Goal: Information Seeking & Learning: Learn about a topic

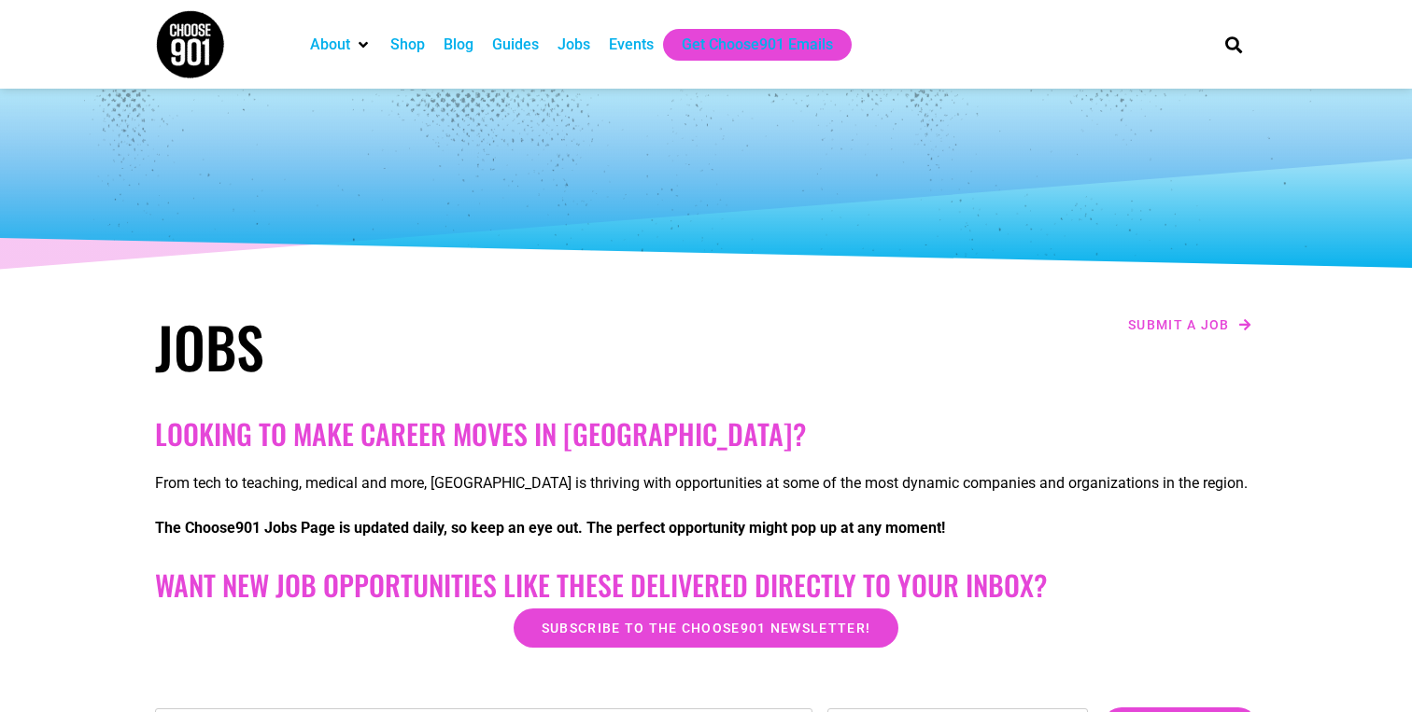
click at [584, 43] on div "Jobs" at bounding box center [573, 45] width 33 height 22
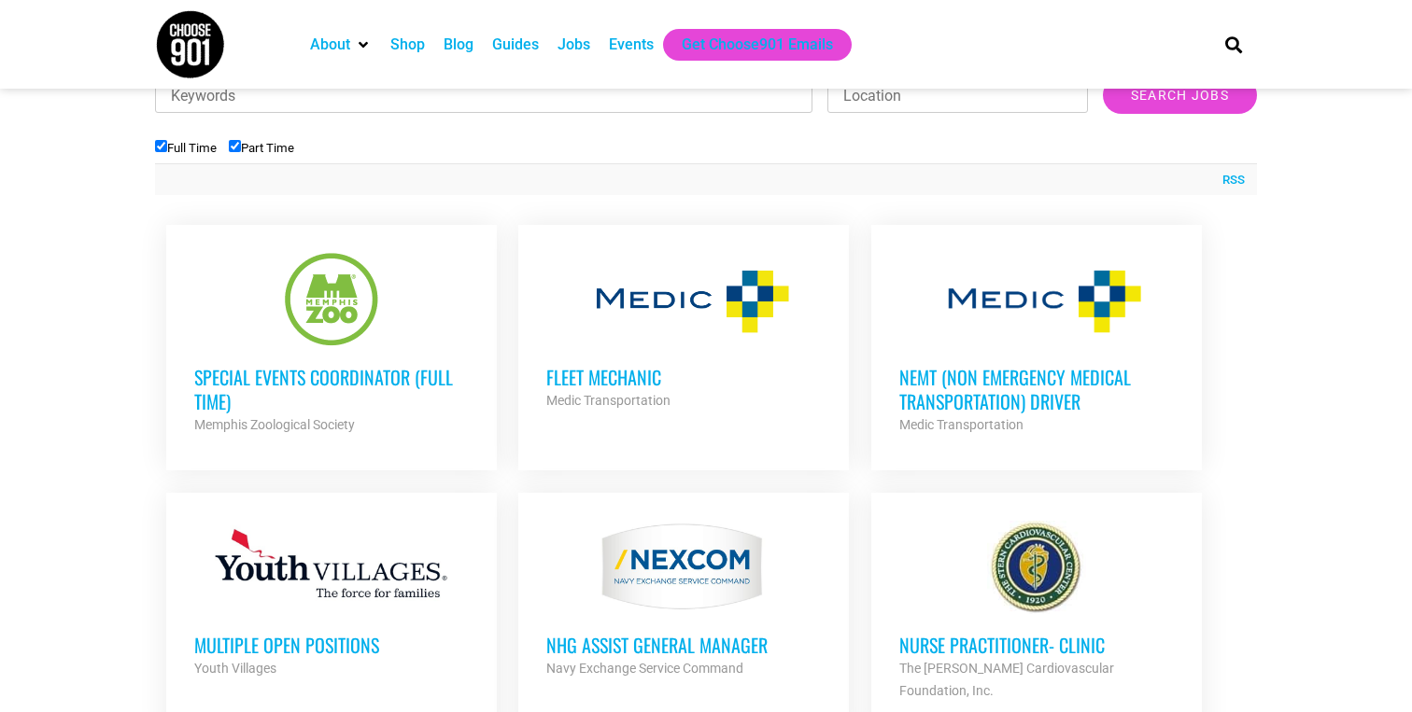
scroll to position [629, 0]
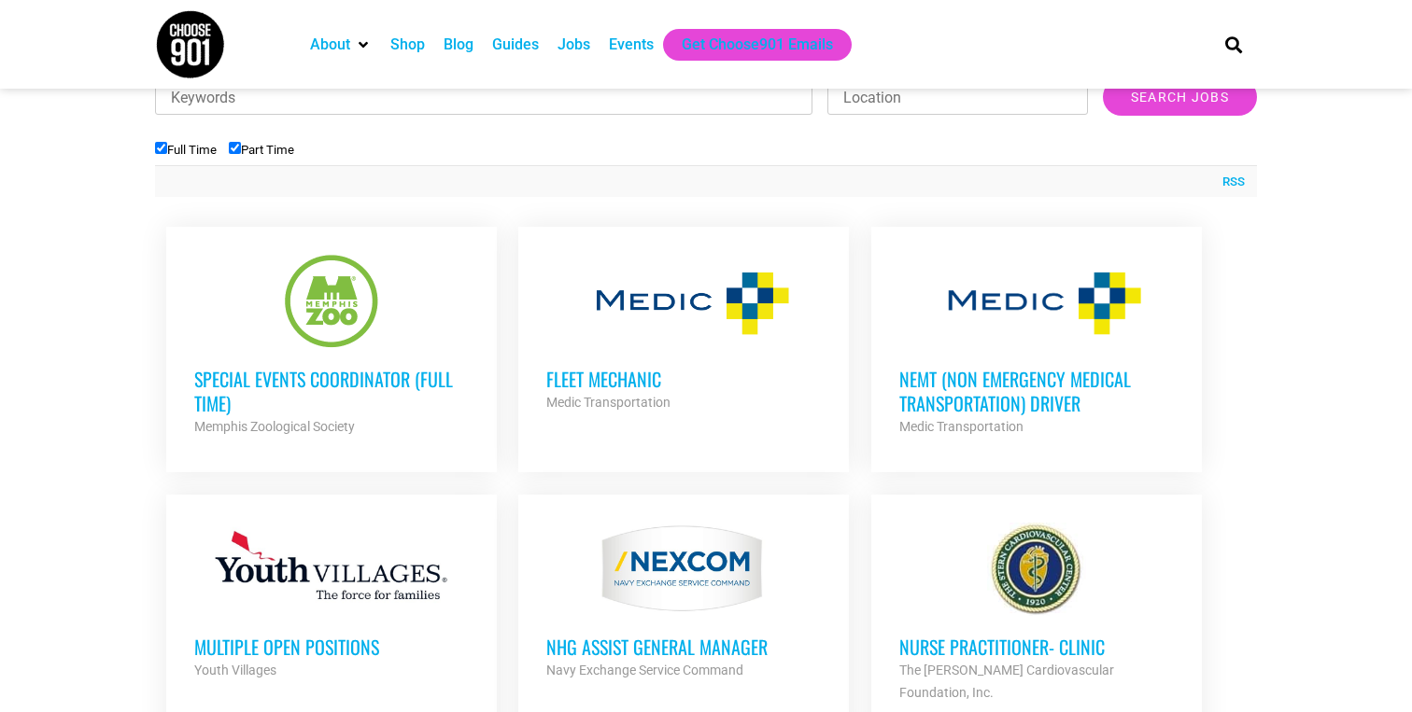
click at [421, 380] on h3 "Special Events Coordinator (Full Time)" at bounding box center [331, 391] width 274 height 49
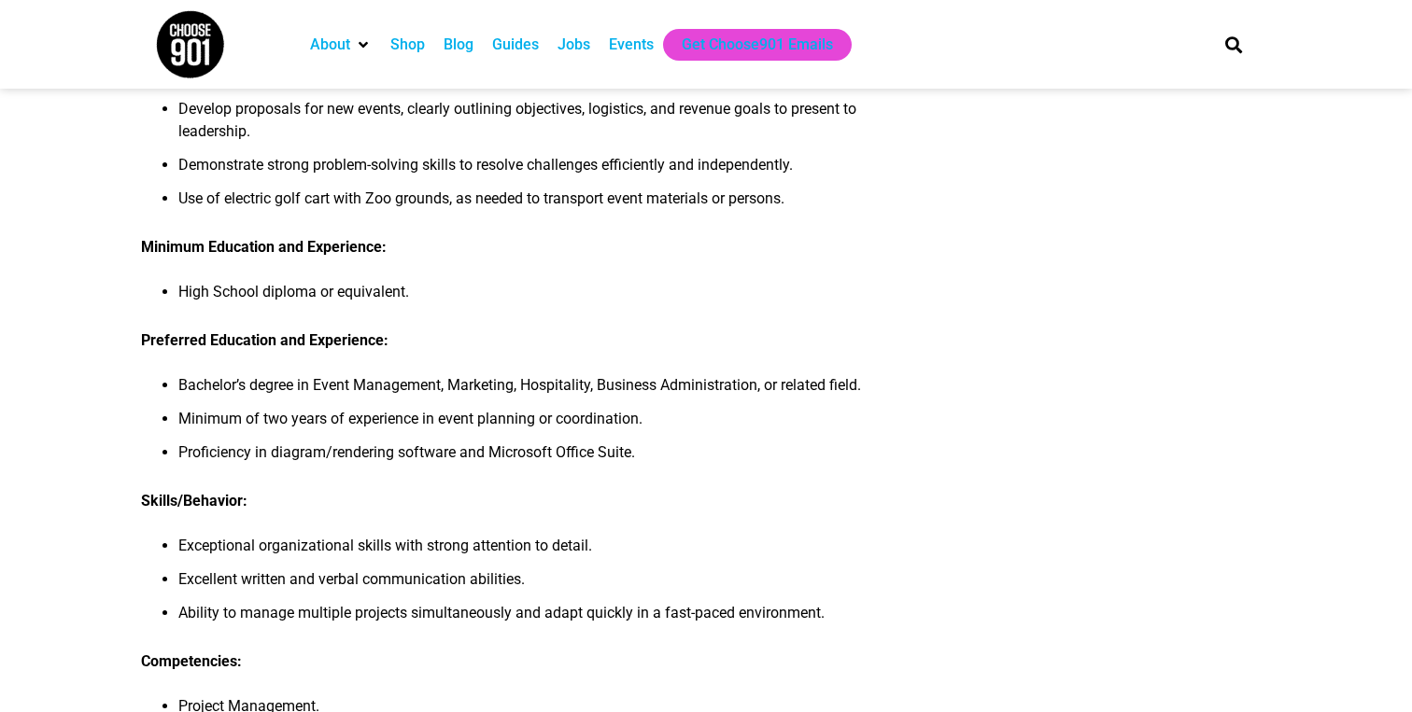
scroll to position [787, 0]
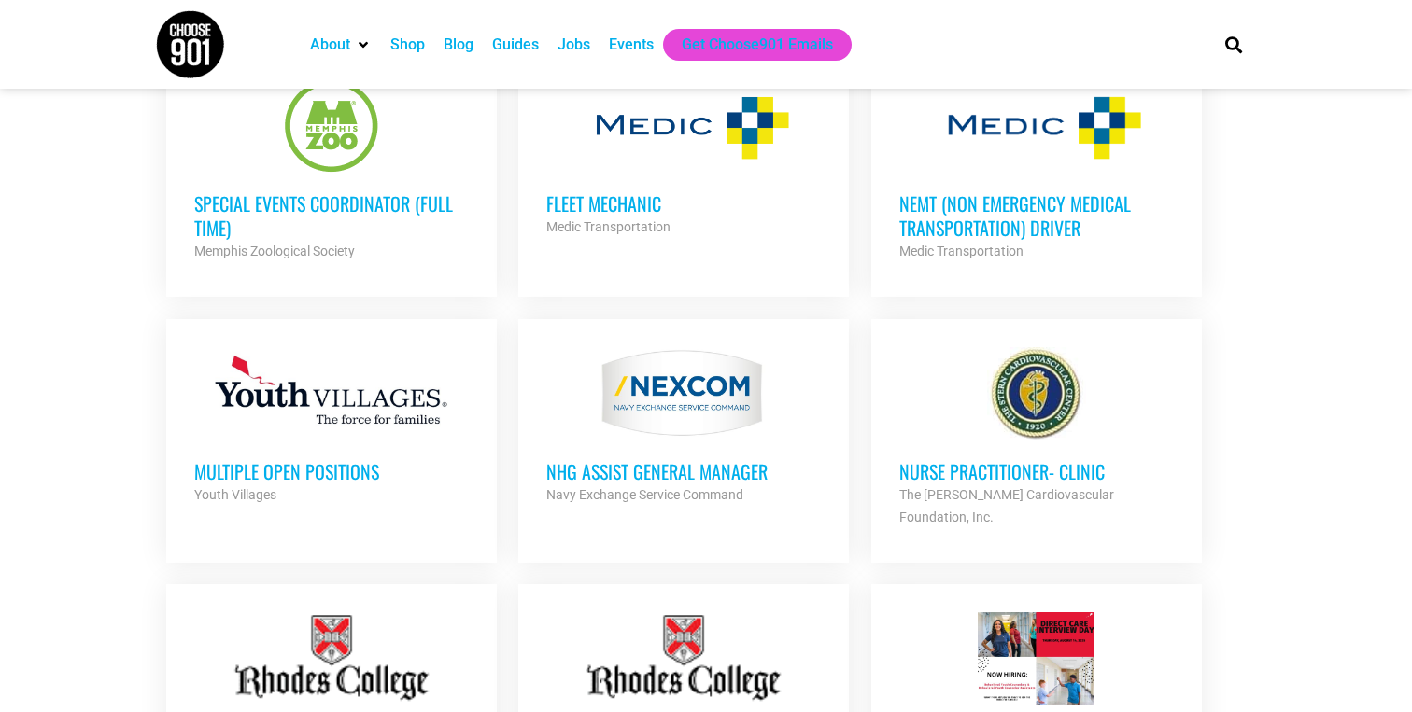
scroll to position [809, 0]
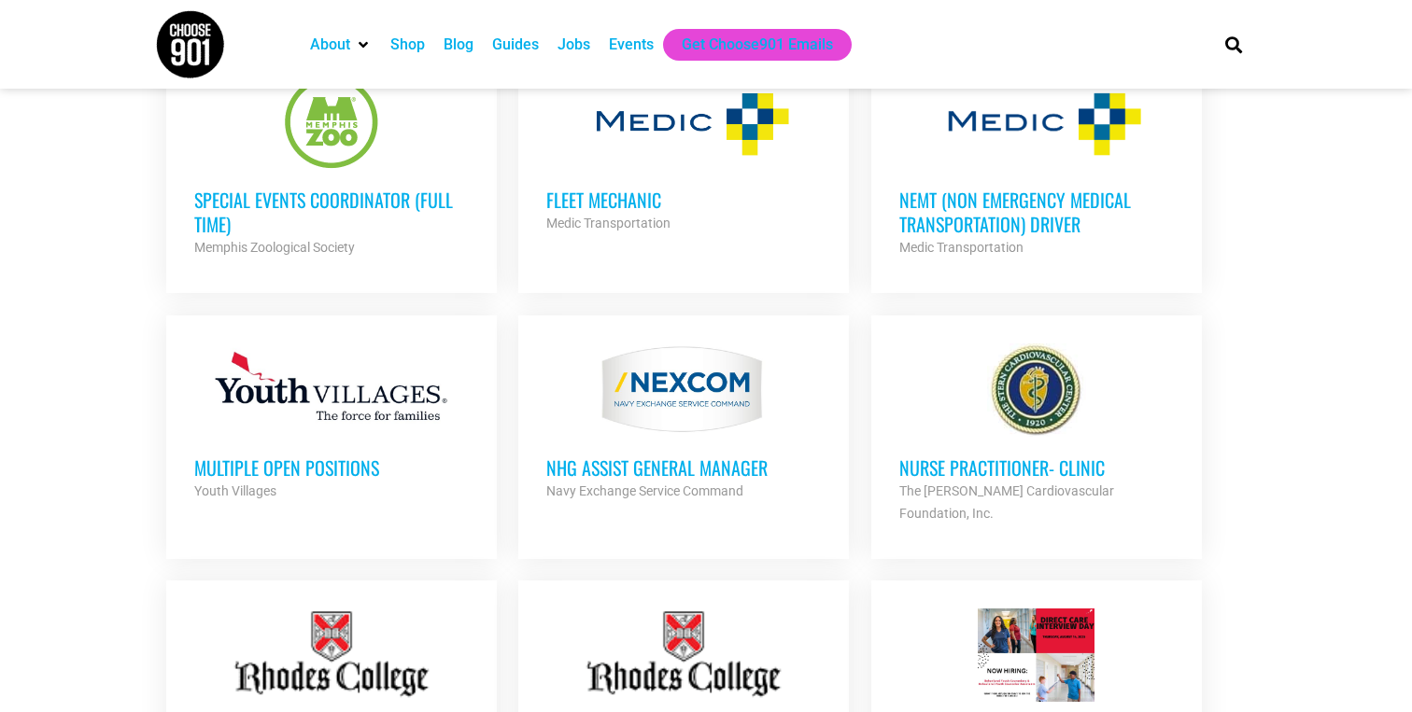
click at [426, 461] on h3 "Multiple Open Positions" at bounding box center [331, 468] width 274 height 24
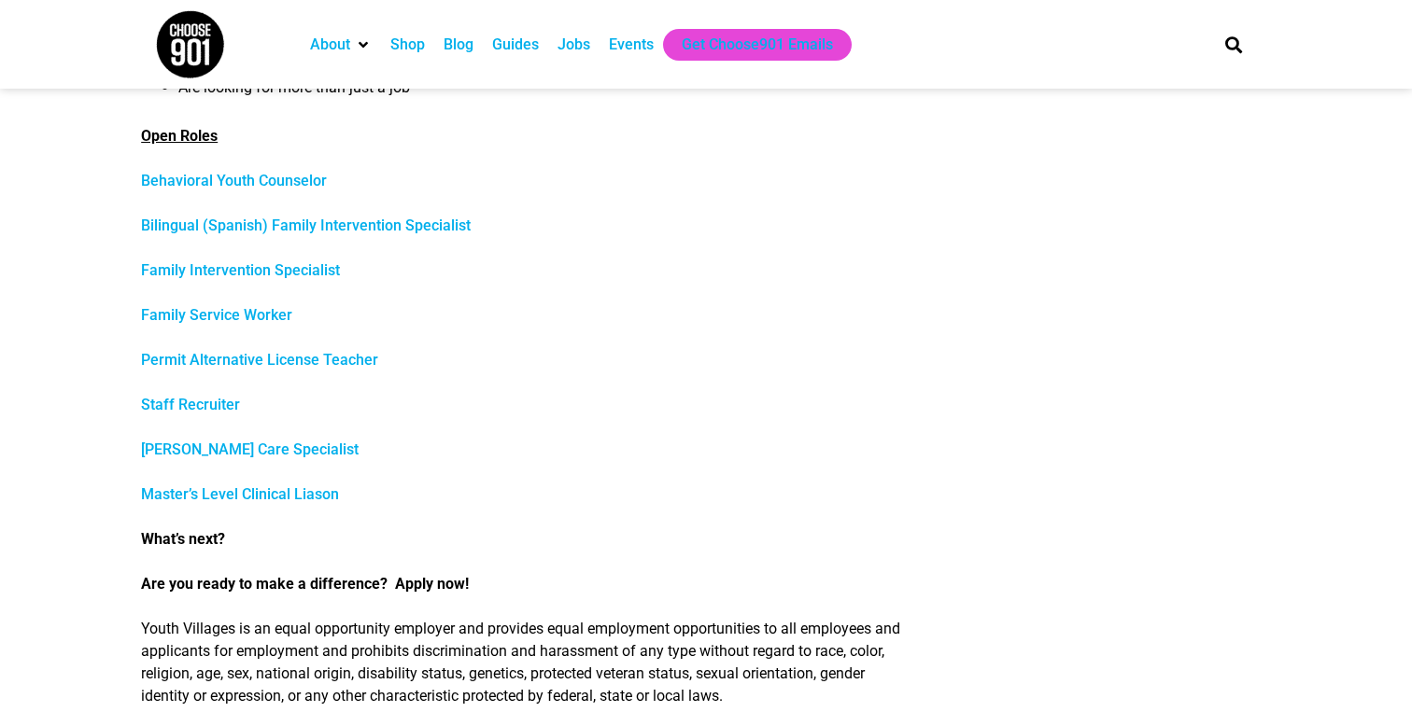
scroll to position [782, 0]
click at [205, 404] on link "Staff Recruiter" at bounding box center [190, 404] width 99 height 18
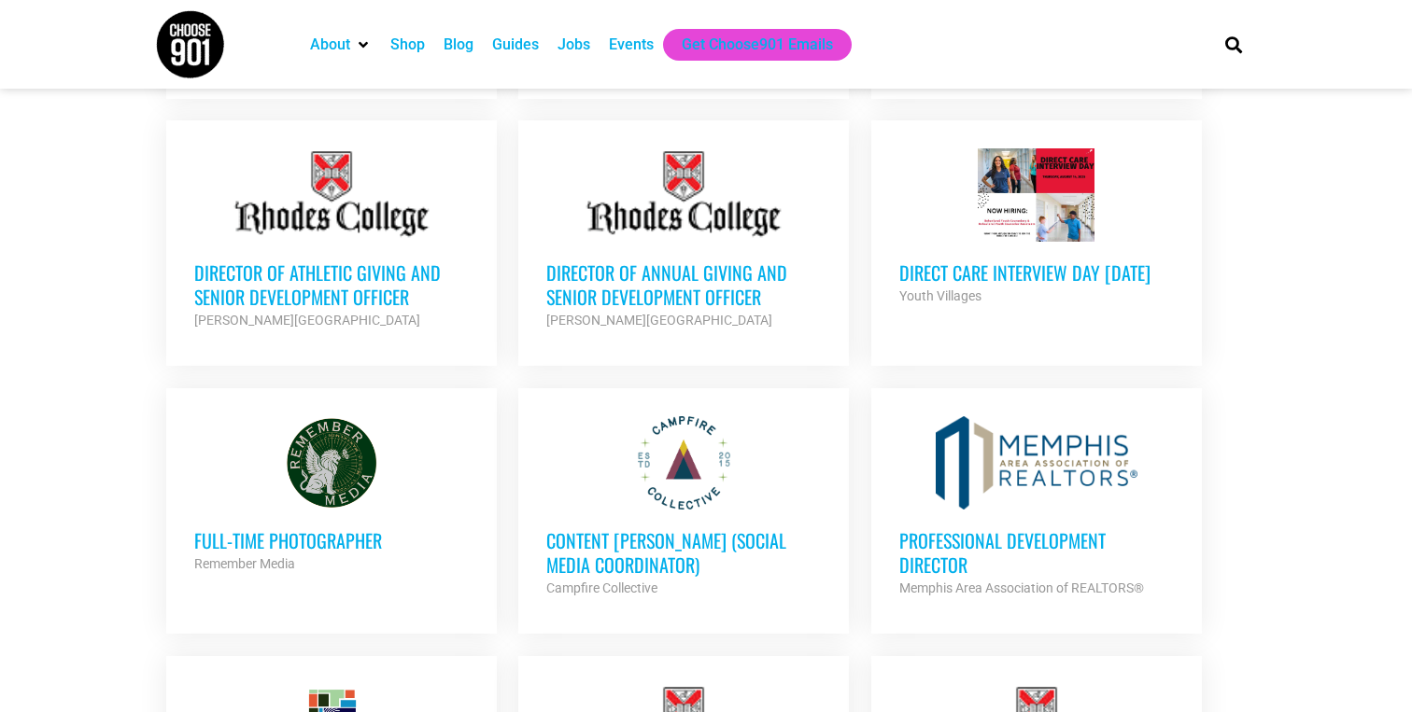
scroll to position [1274, 0]
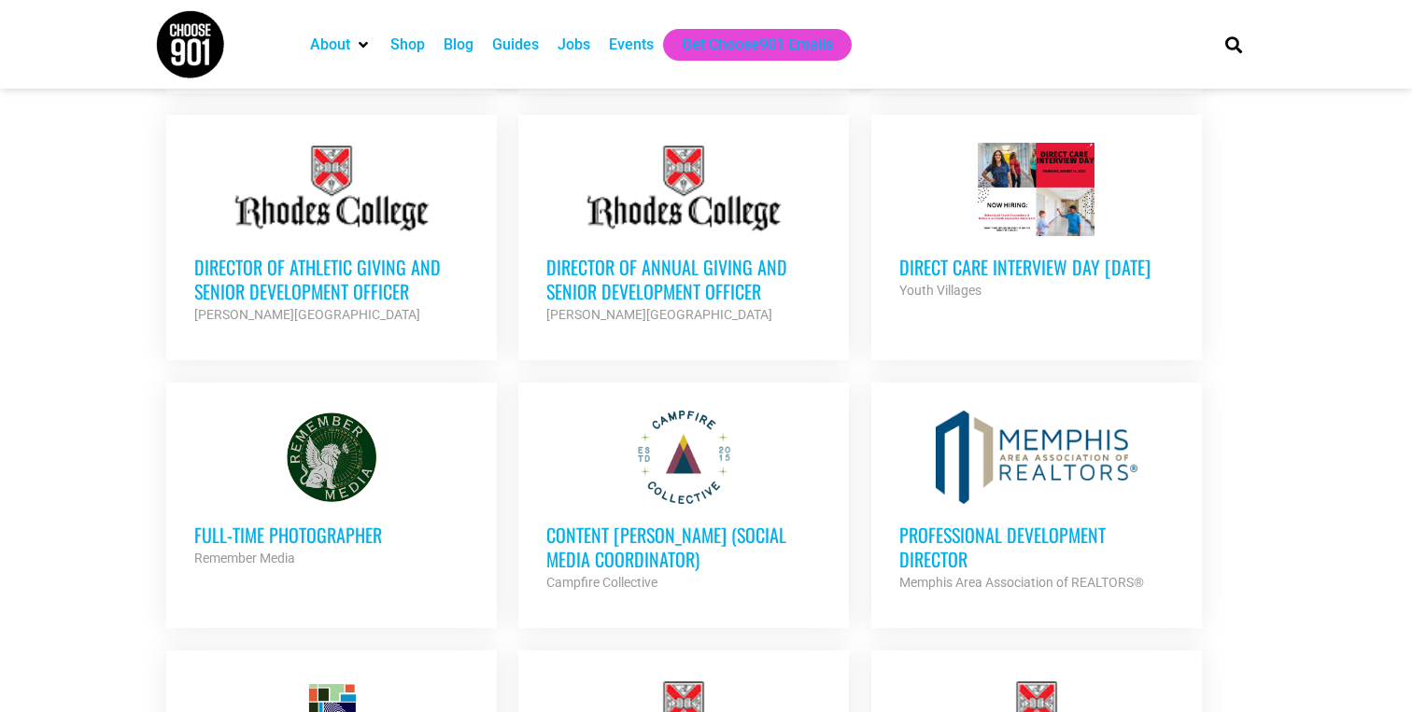
click at [997, 199] on div at bounding box center [1036, 189] width 274 height 93
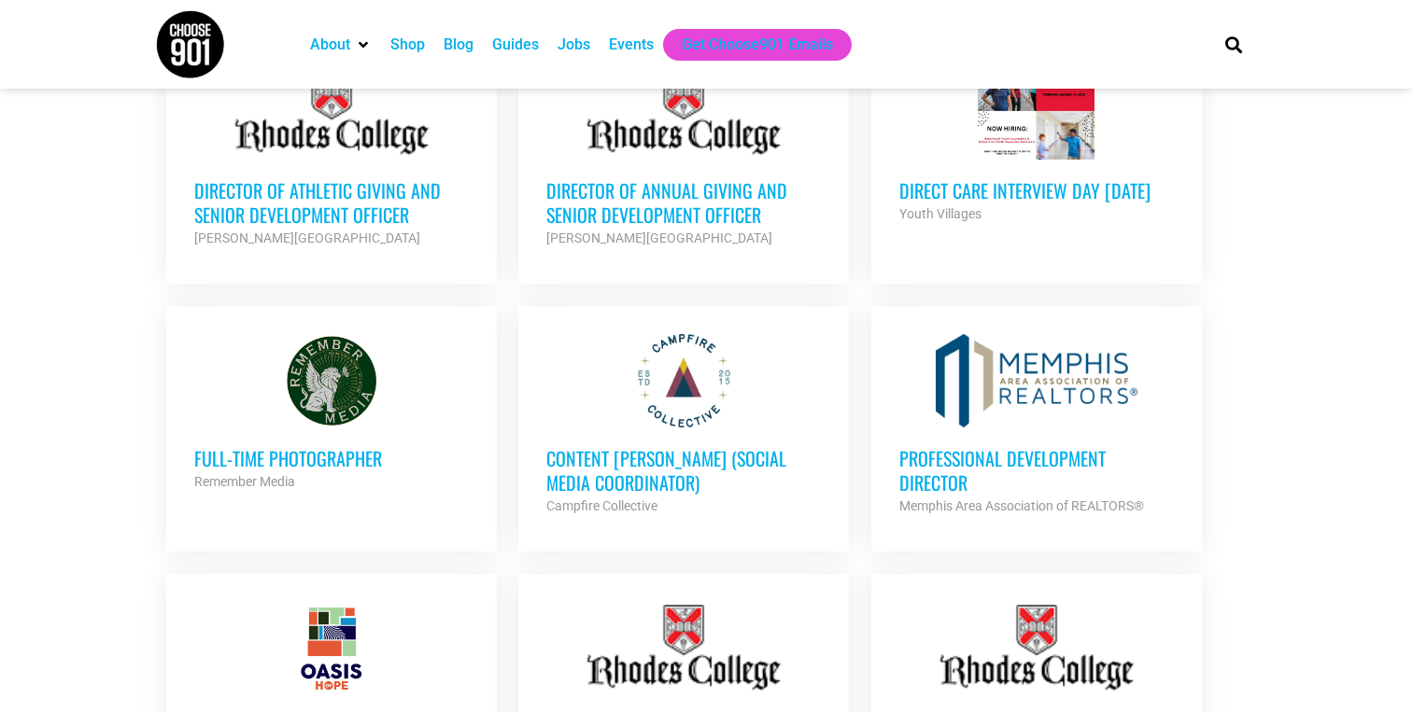
scroll to position [1353, 0]
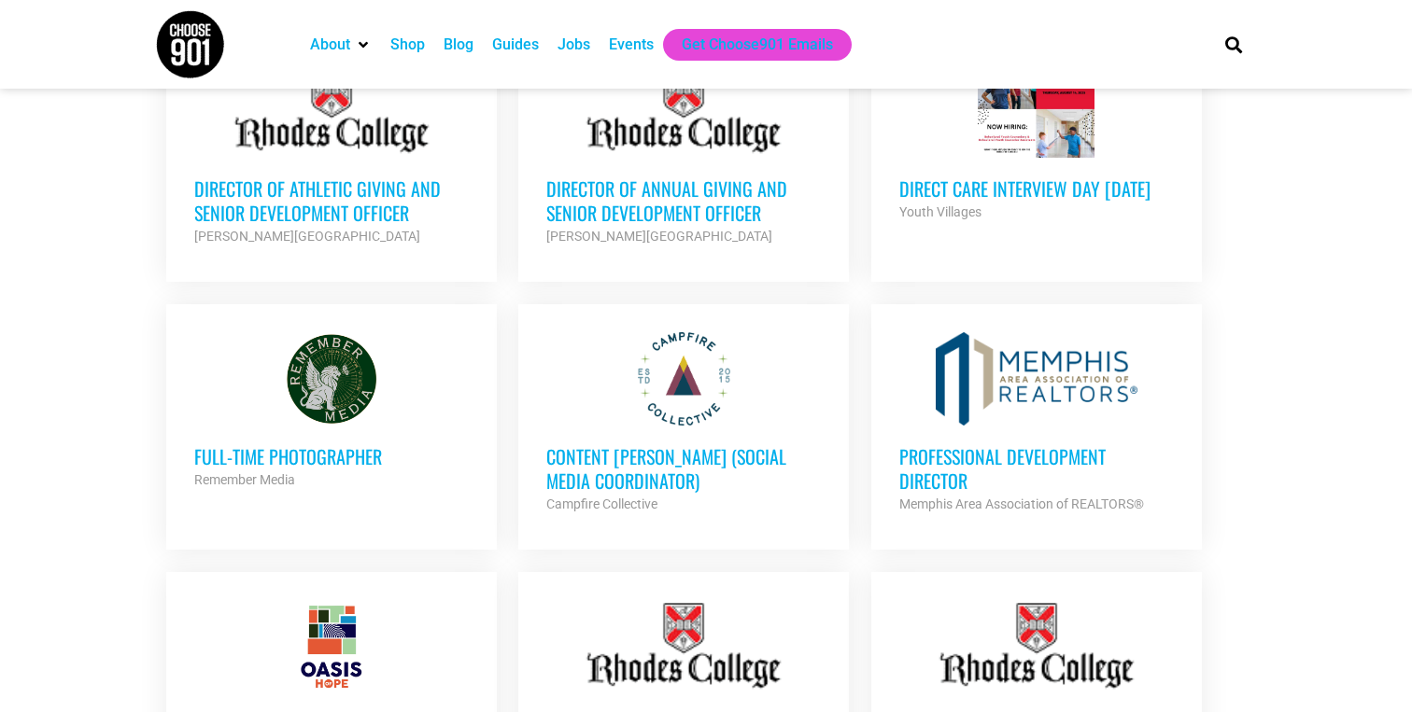
click at [719, 444] on h3 "Content [PERSON_NAME] (Social Media Coordinator)" at bounding box center [683, 468] width 274 height 49
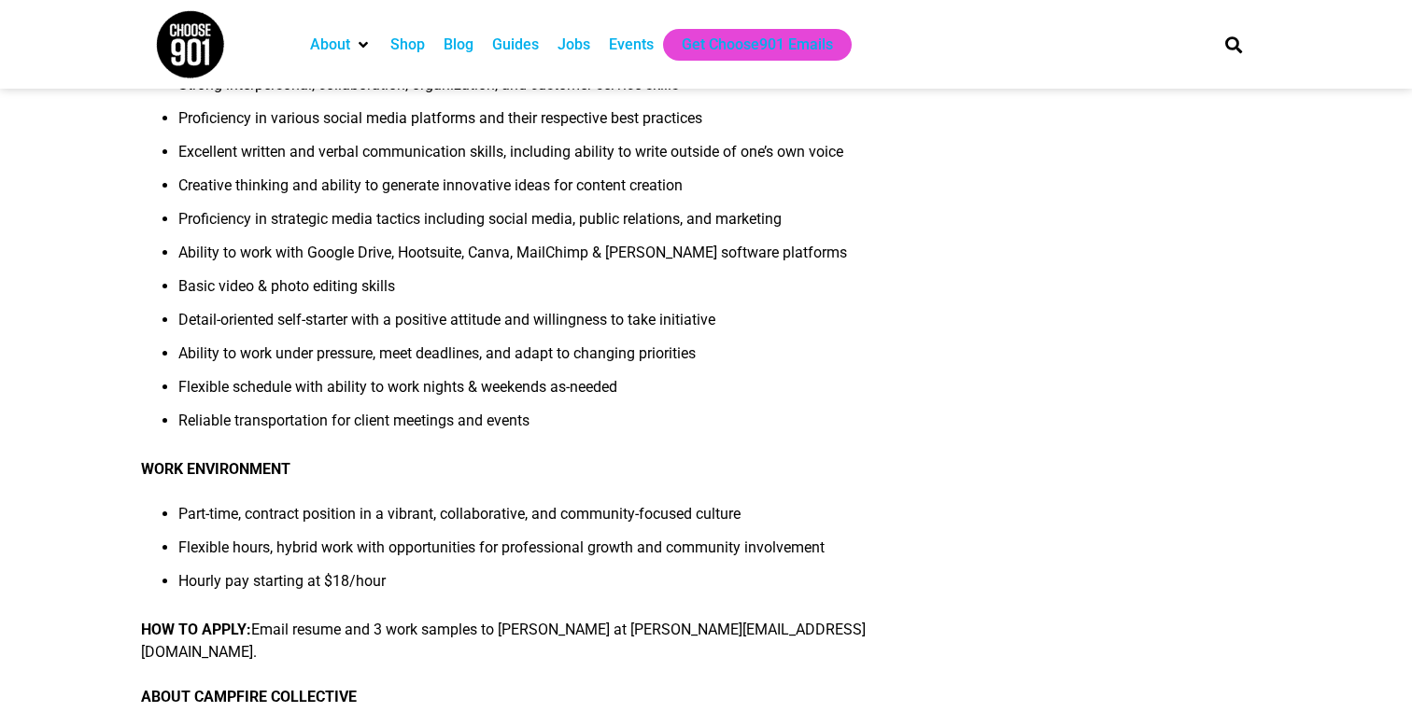
scroll to position [1016, 0]
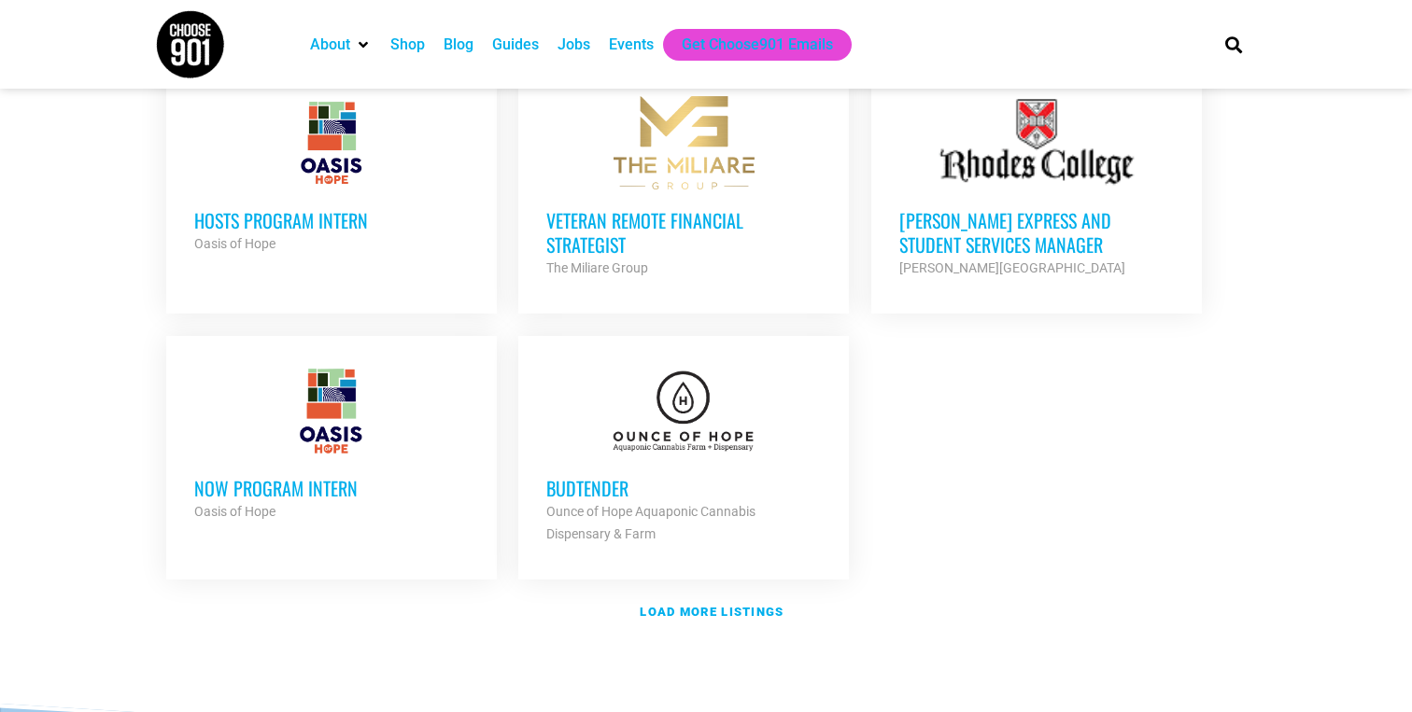
scroll to position [2128, 0]
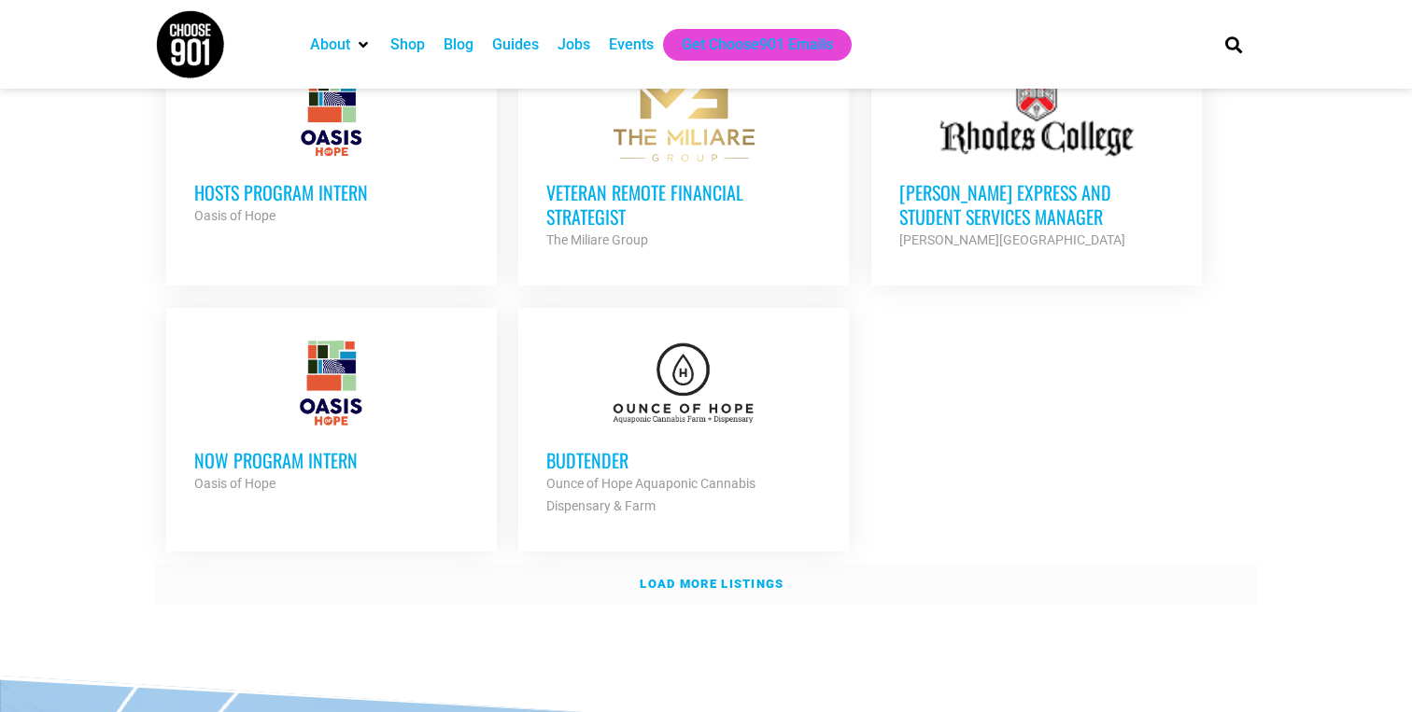
click at [703, 577] on strong "Load more listings" at bounding box center [712, 584] width 144 height 14
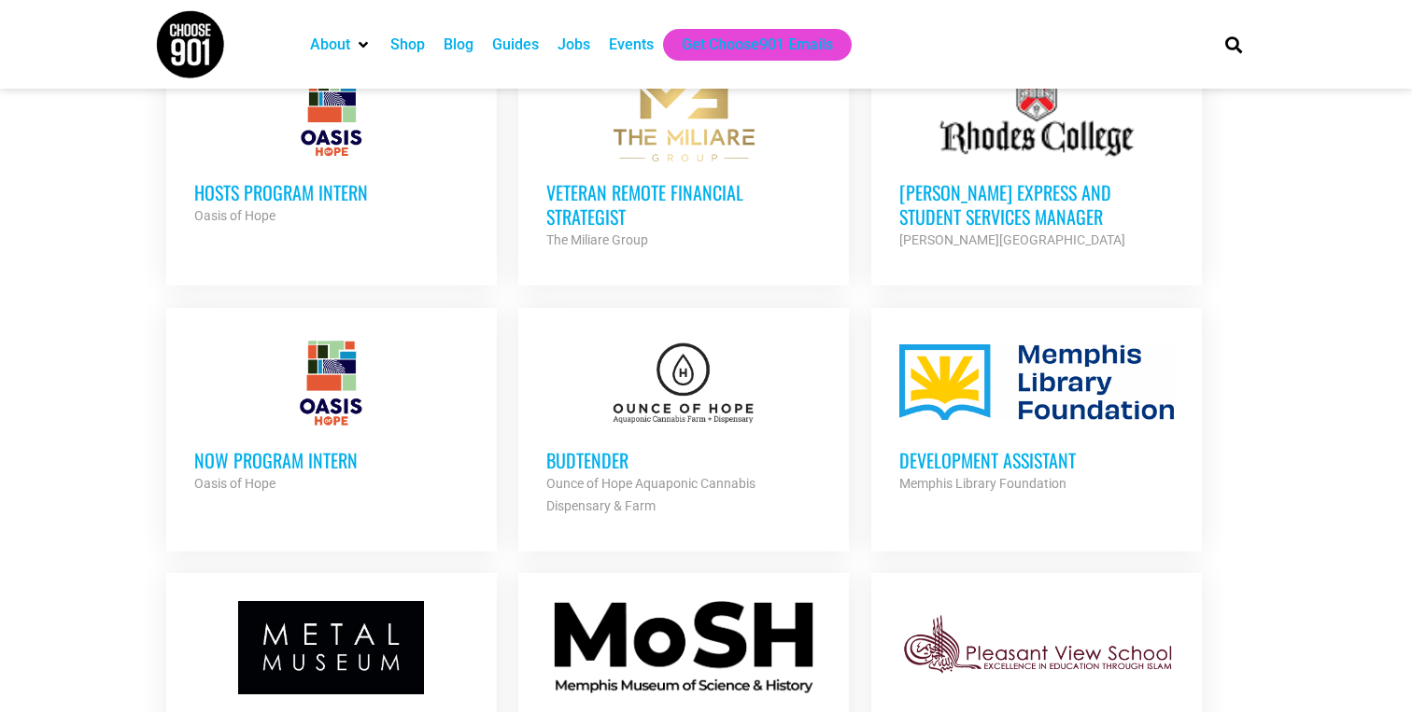
click at [350, 448] on h3 "NOW Program Intern" at bounding box center [331, 460] width 274 height 24
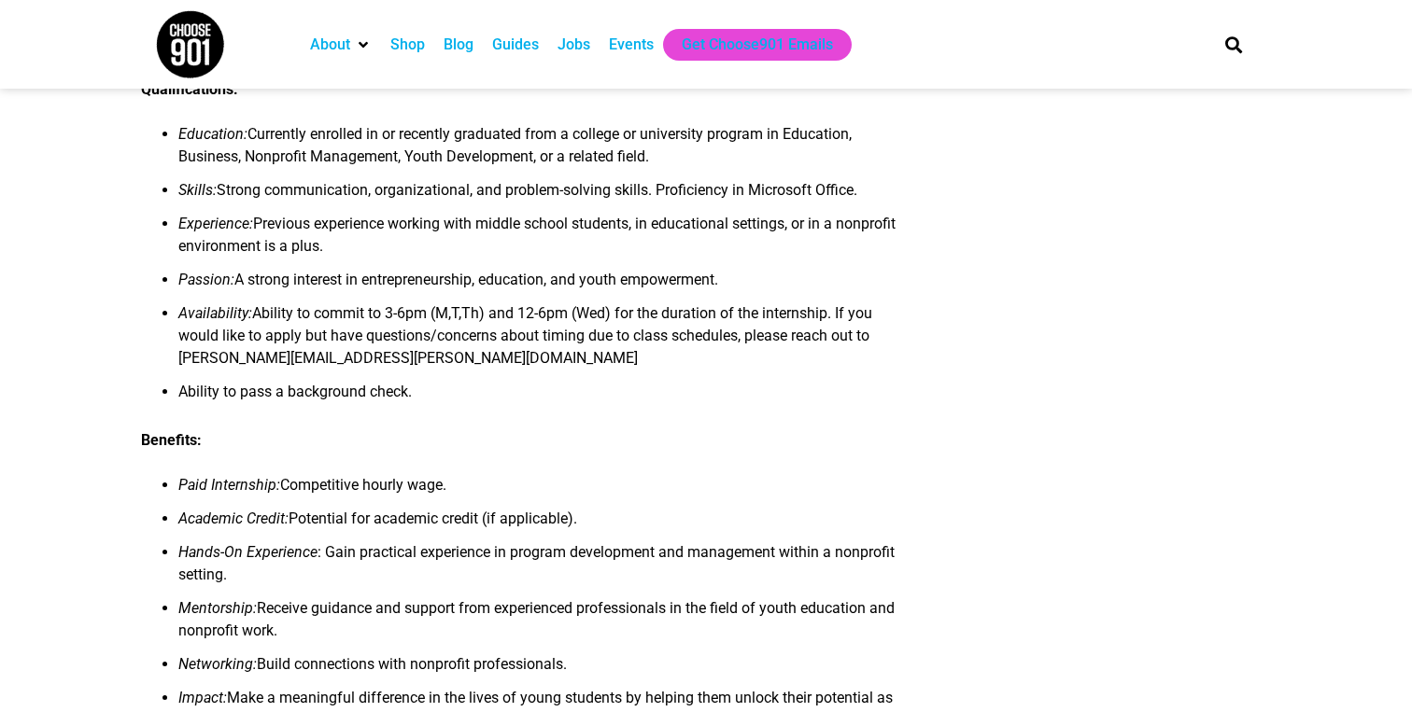
scroll to position [966, 0]
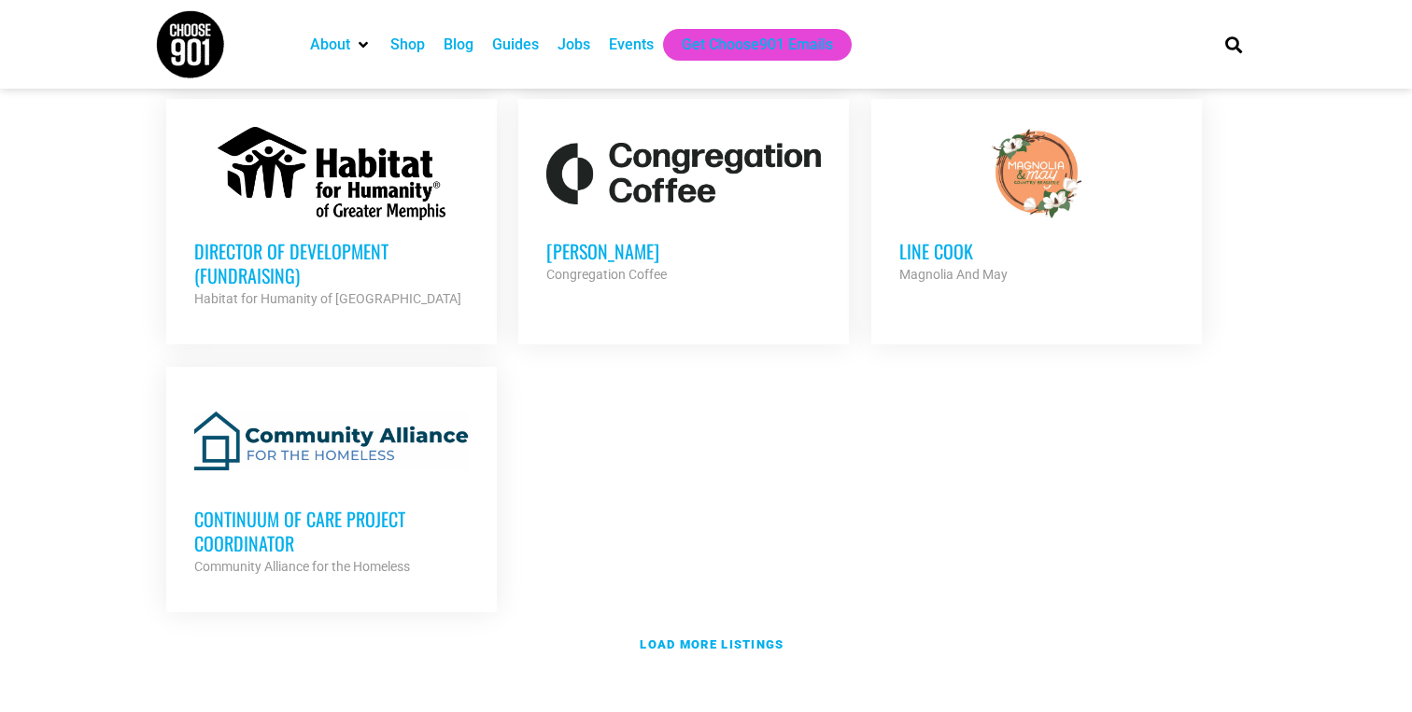
scroll to position [3950, 0]
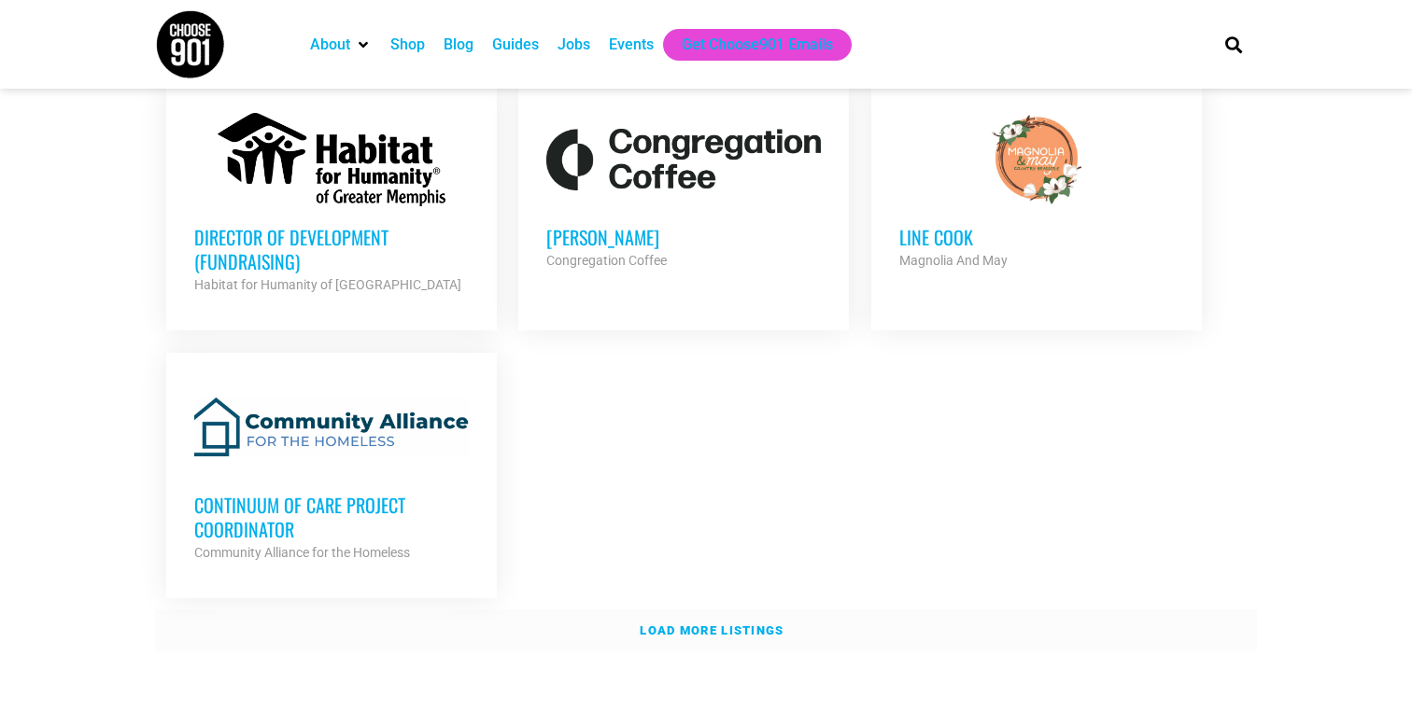
click at [703, 624] on strong "Load more listings" at bounding box center [712, 631] width 144 height 14
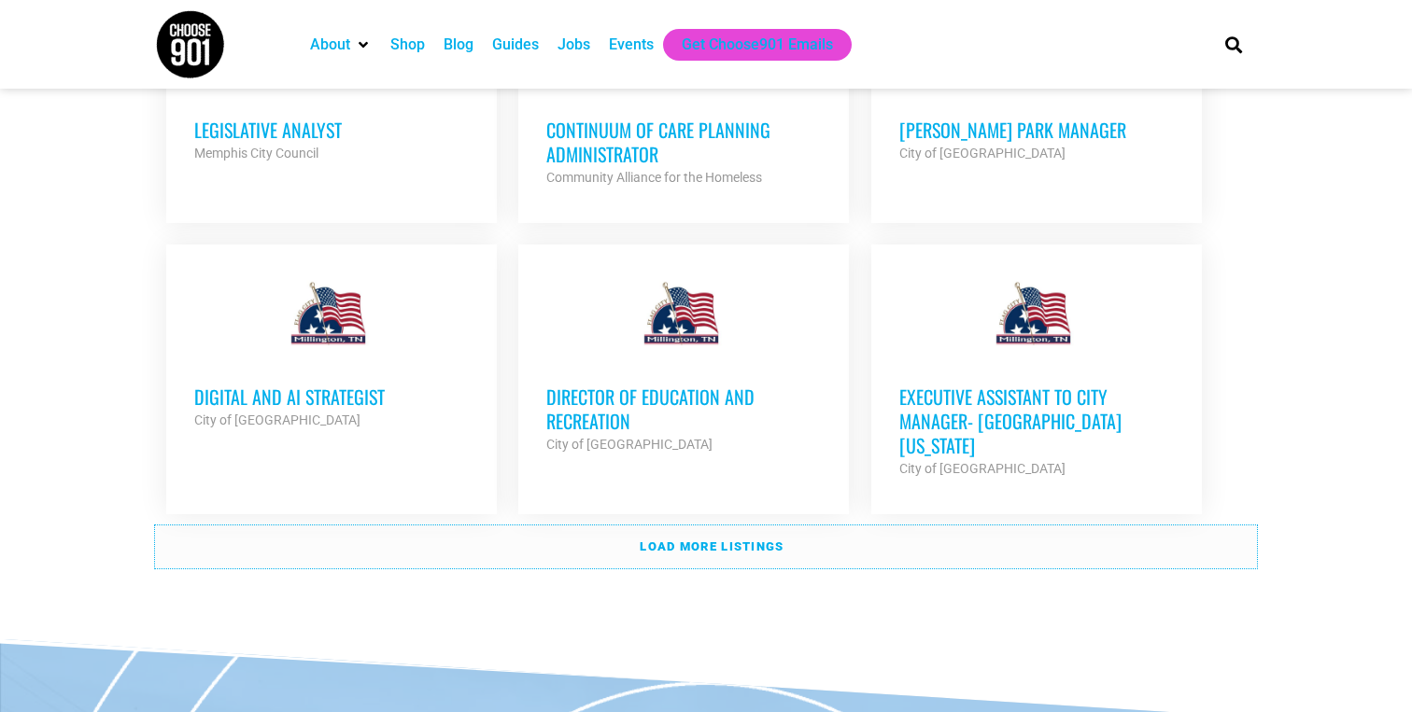
scroll to position [5864, 0]
